Goal: Task Accomplishment & Management: Manage account settings

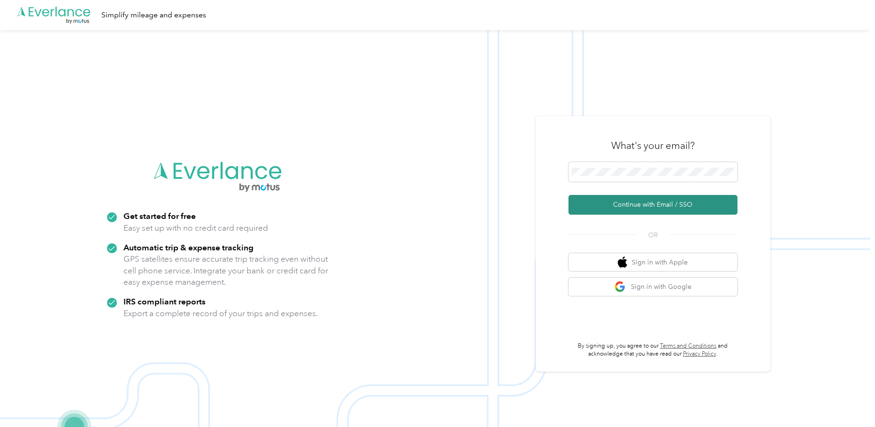
click at [630, 204] on button "Continue with Email / SSO" at bounding box center [653, 205] width 169 height 20
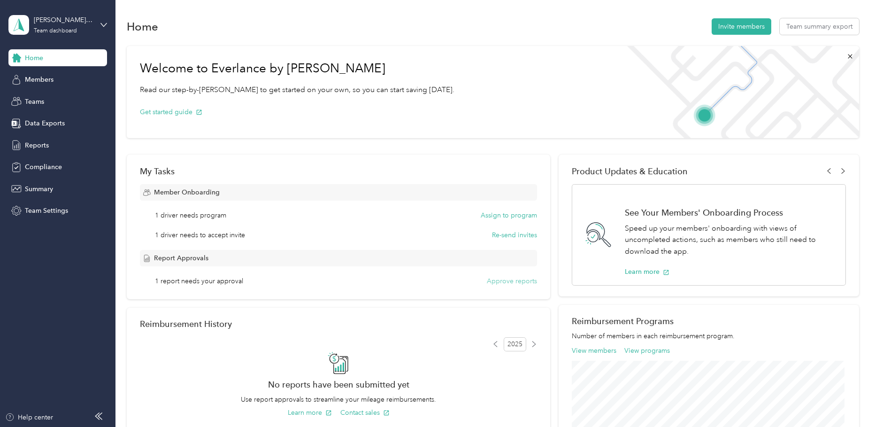
click at [516, 279] on button "Approve reports" at bounding box center [512, 281] width 50 height 10
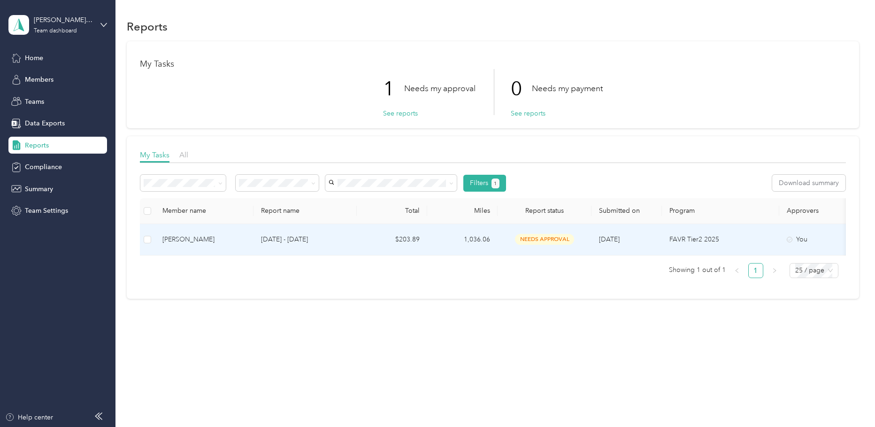
click at [349, 240] on p "[DATE] - [DATE]" at bounding box center [305, 239] width 88 height 10
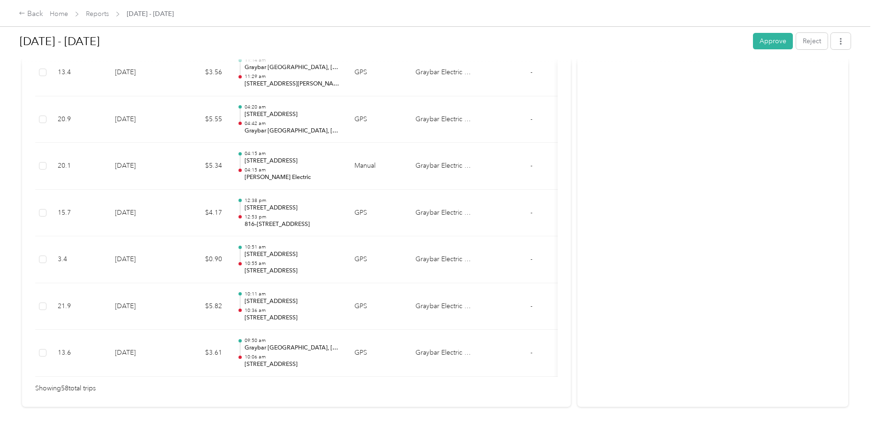
scroll to position [2677, 0]
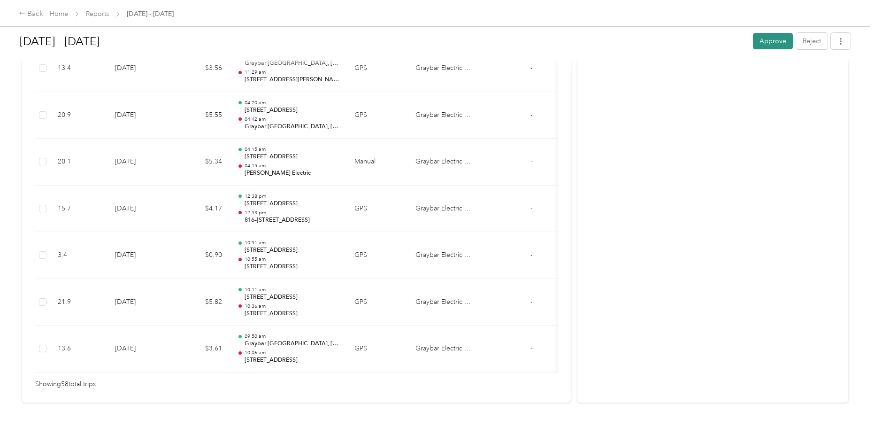
click at [767, 39] on button "Approve" at bounding box center [773, 41] width 40 height 16
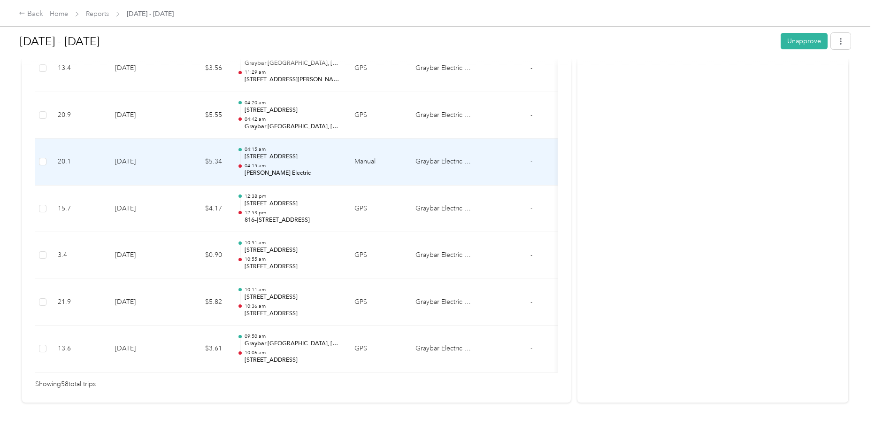
scroll to position [2536, 0]
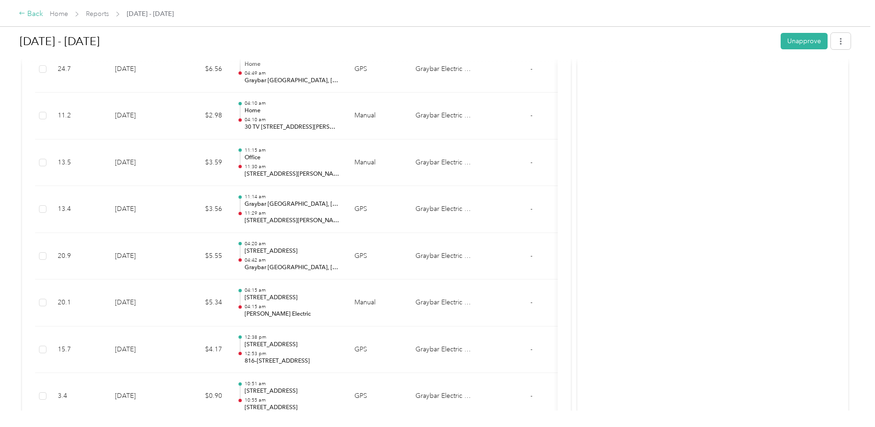
click at [27, 14] on div "Back" at bounding box center [31, 13] width 24 height 11
